Goal: Task Accomplishment & Management: Use online tool/utility

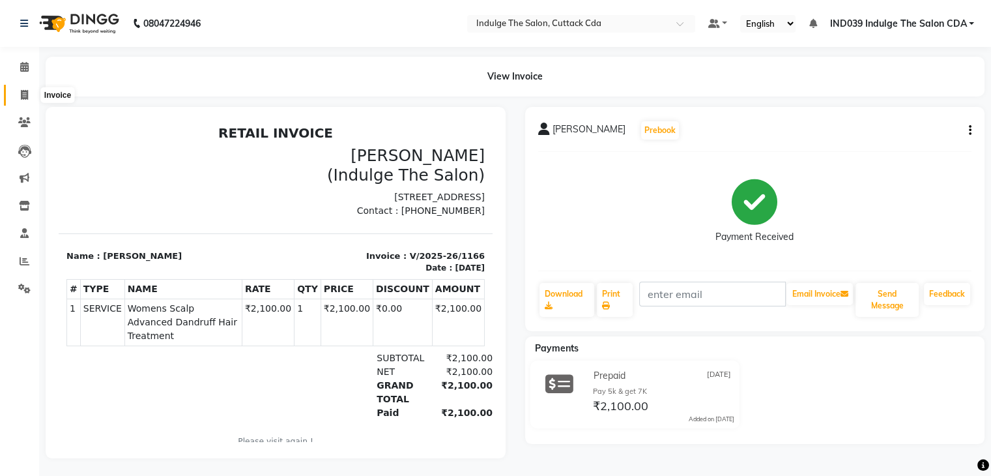
drag, startPoint x: 0, startPoint y: 0, endPoint x: 23, endPoint y: 91, distance: 93.6
click at [23, 91] on icon at bounding box center [24, 95] width 7 height 10
select select "service"
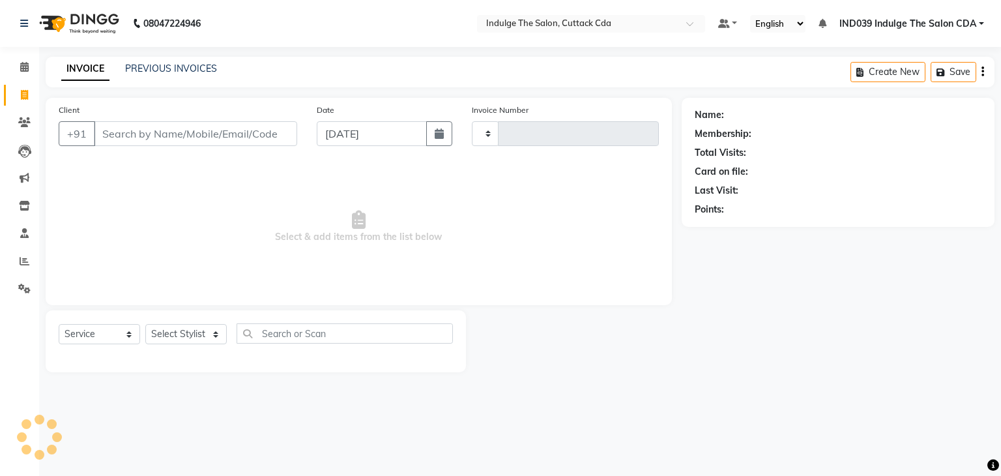
type input "1167"
select select "7297"
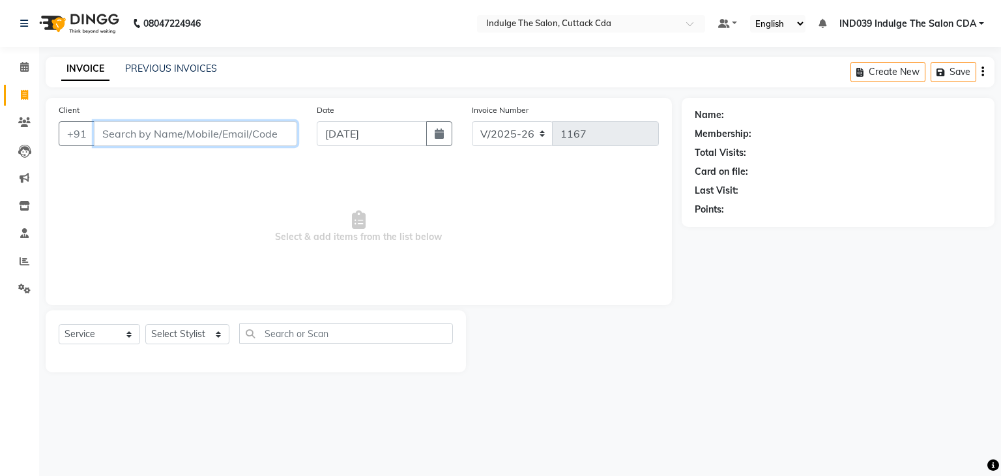
click at [206, 130] on input "Client" at bounding box center [195, 133] width 203 height 25
click at [180, 131] on input "Client" at bounding box center [195, 133] width 203 height 25
paste input "9748080000"
type input "9748080000"
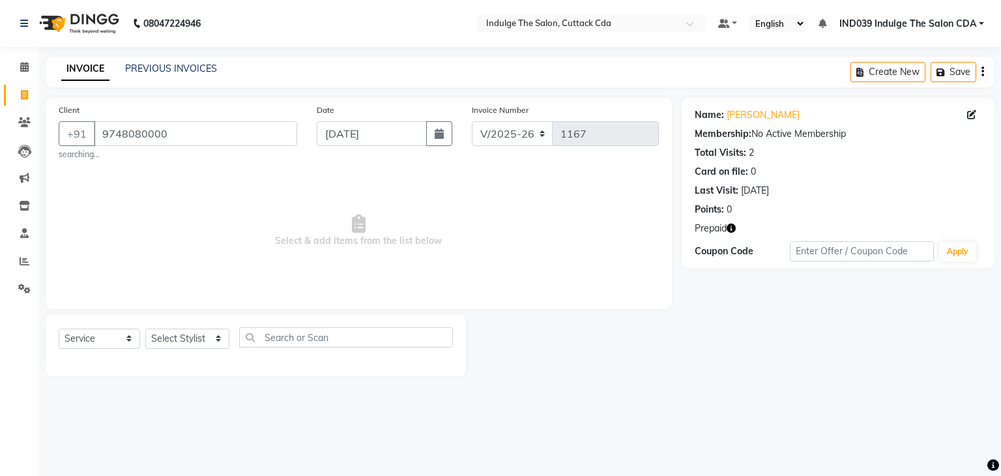
click at [732, 224] on icon "button" at bounding box center [731, 228] width 9 height 9
